Goal: Transaction & Acquisition: Purchase product/service

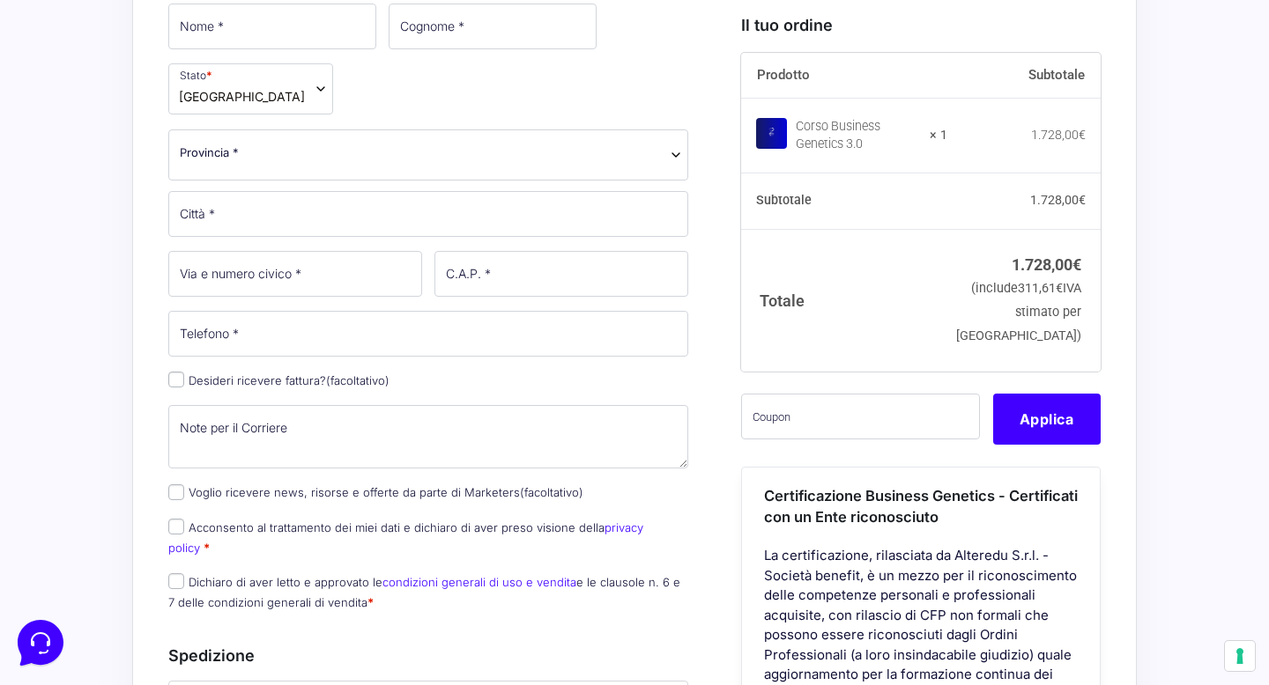
scroll to position [689, 0]
click at [176, 370] on input "Desideri ricevere fattura? (facoltativo)" at bounding box center [176, 378] width 16 height 16
checkbox input "true"
select select "IT"
type input "0000000"
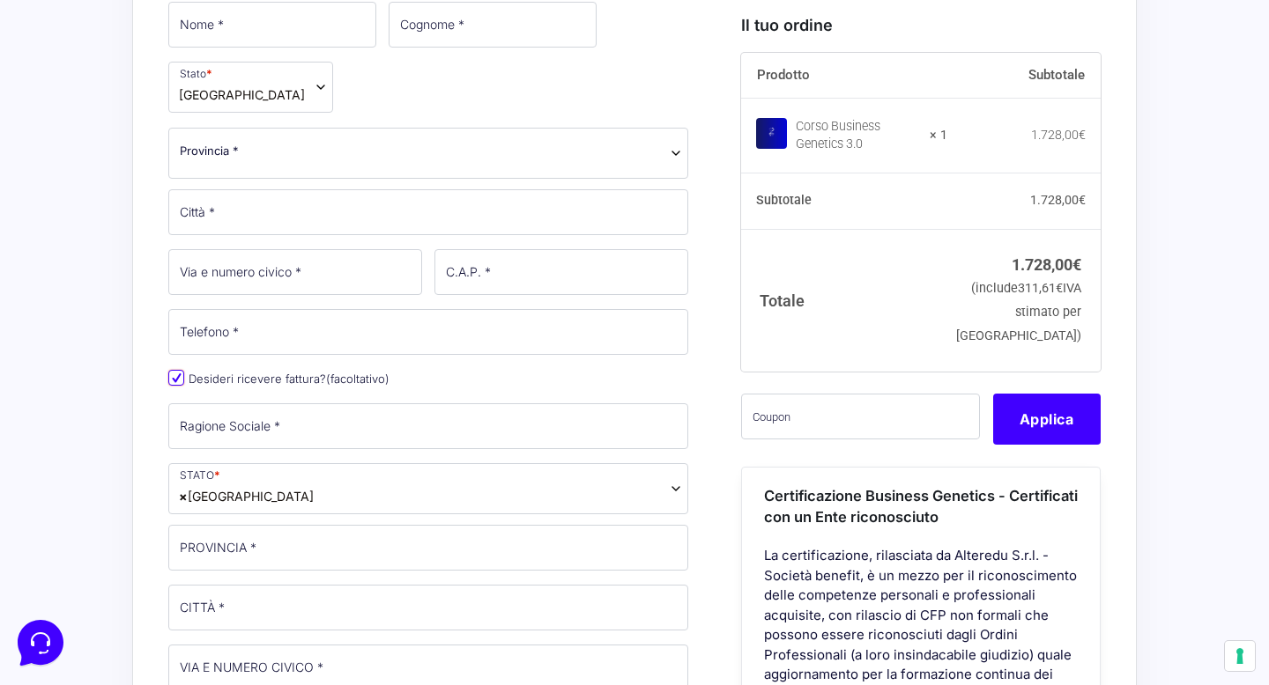
click at [176, 370] on input "Desideri ricevere fattura? (facoltativo)" at bounding box center [176, 378] width 16 height 16
checkbox input "false"
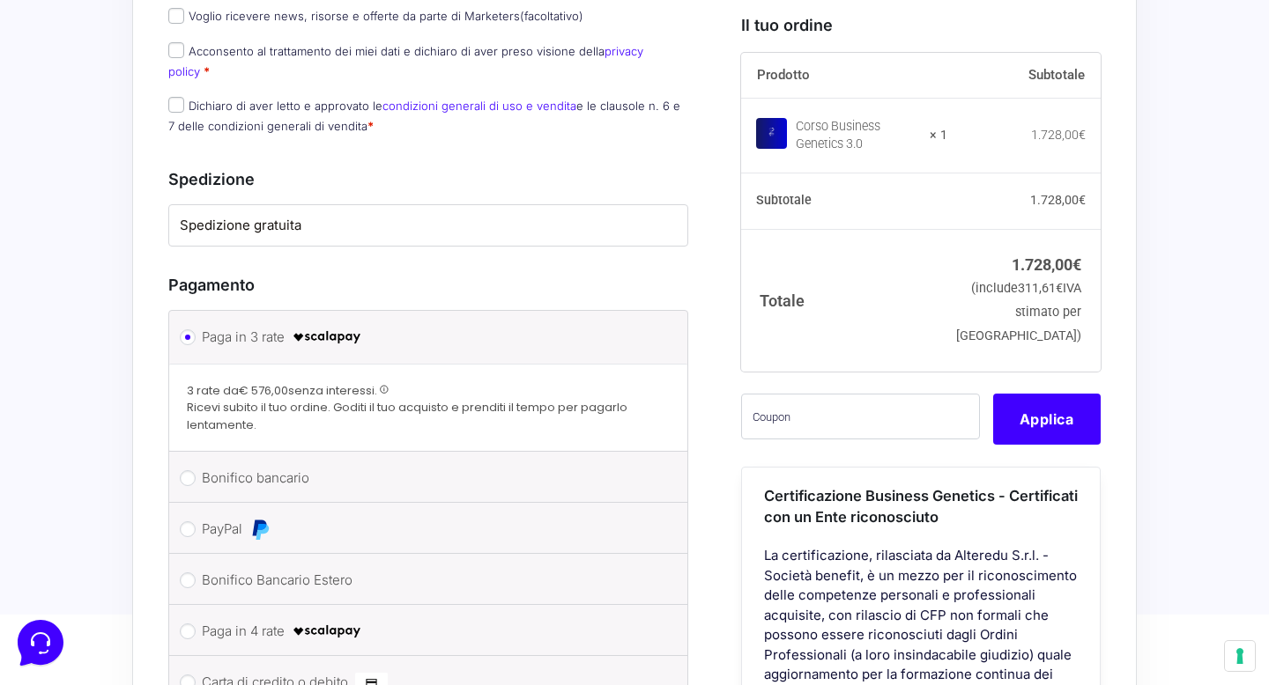
scroll to position [1163, 0]
click at [388, 386] on span at bounding box center [385, 391] width 10 height 10
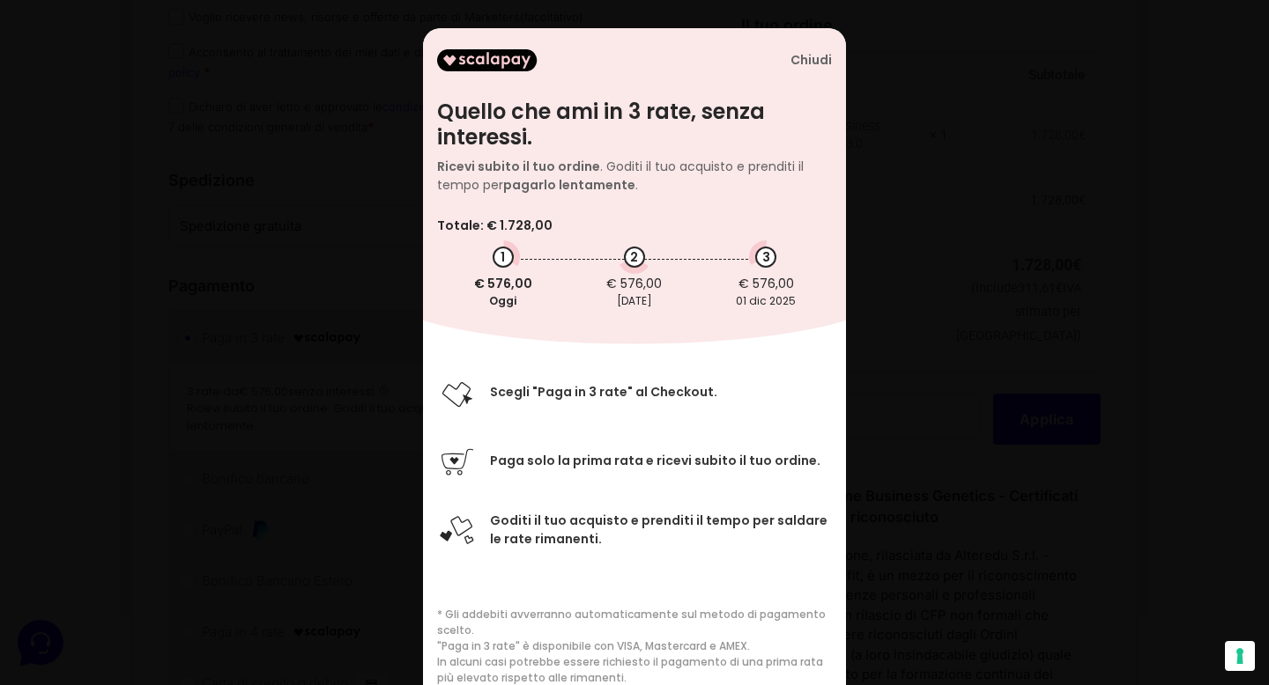
click at [802, 61] on div "Chiudi" at bounding box center [810, 60] width 41 height 15
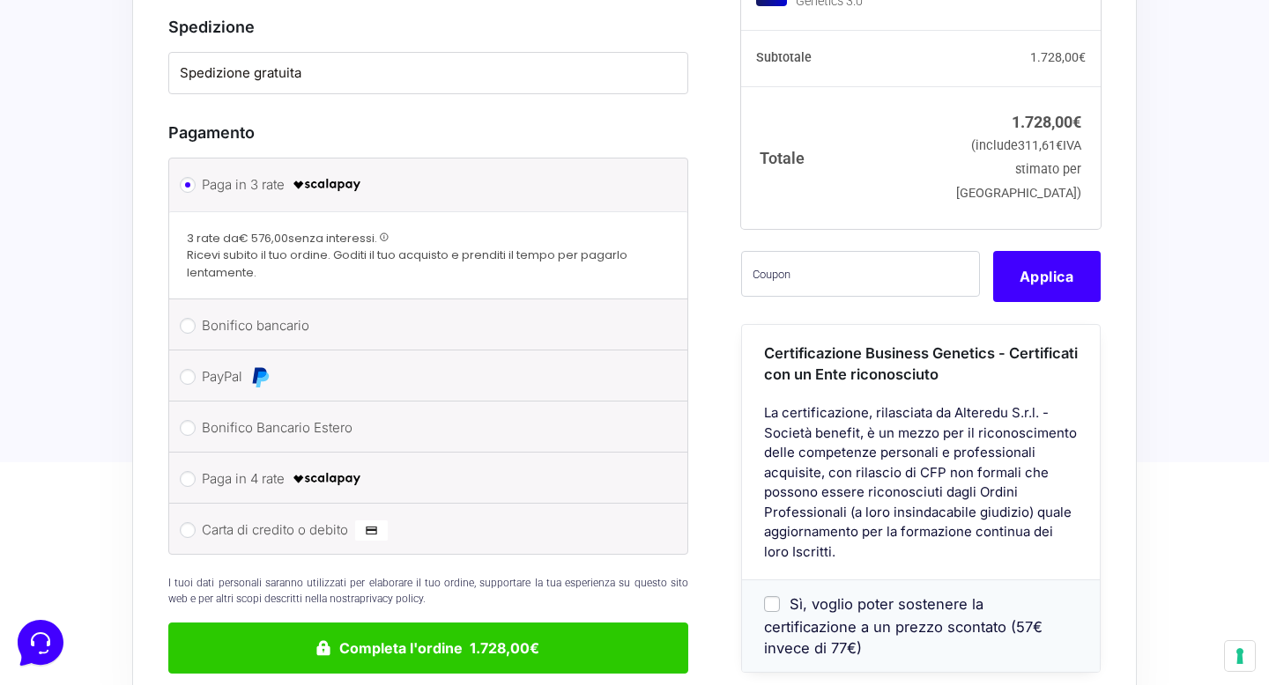
scroll to position [1432, 0]
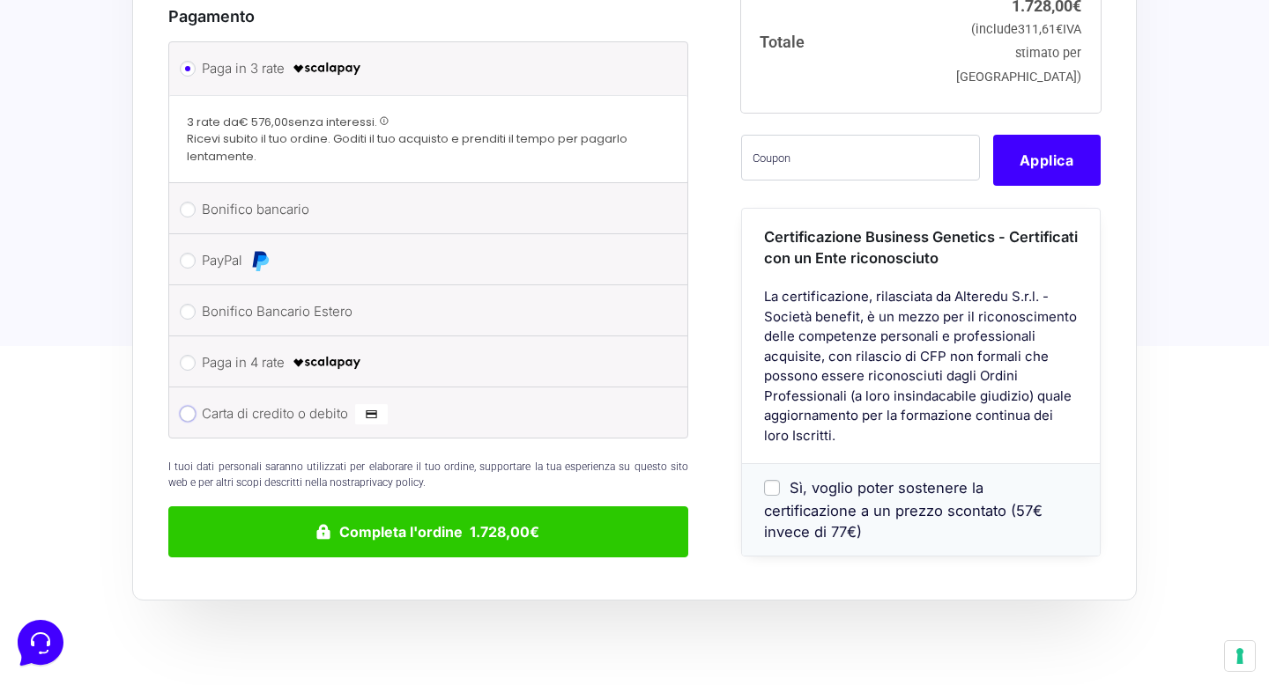
click at [189, 406] on input "Carta di credito o debito" at bounding box center [188, 414] width 16 height 16
radio input "true"
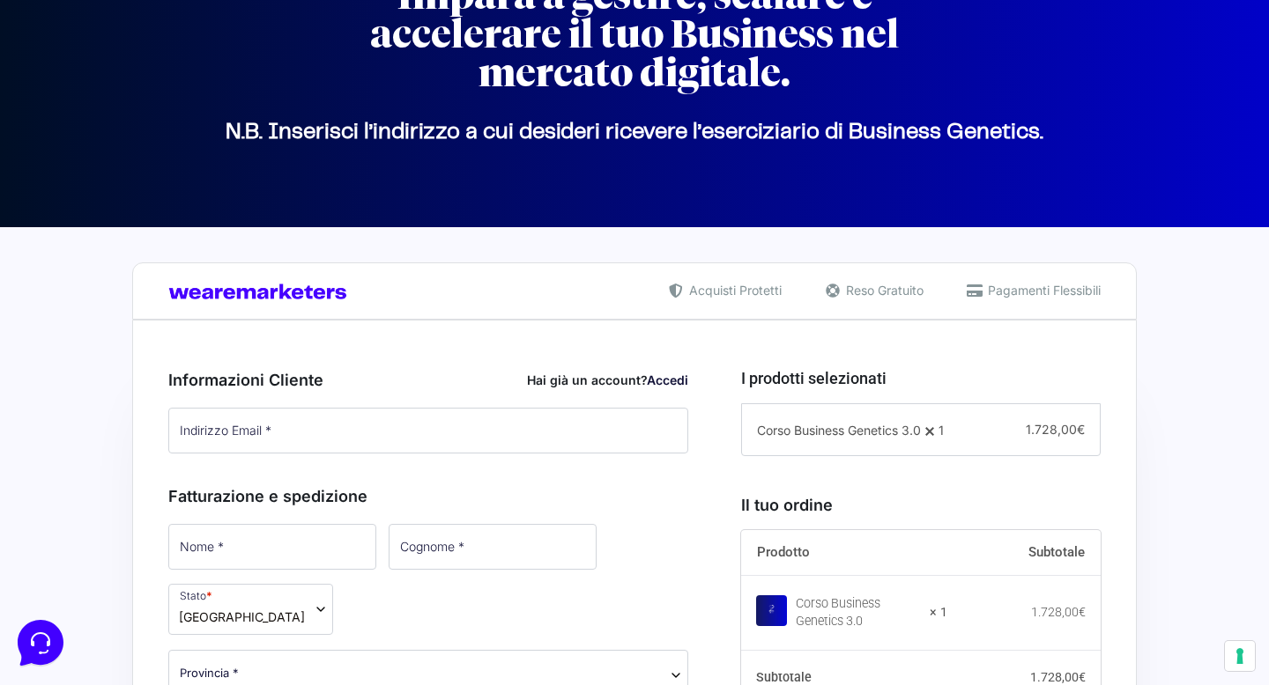
scroll to position [0, 0]
